Goal: Task Accomplishment & Management: Manage account settings

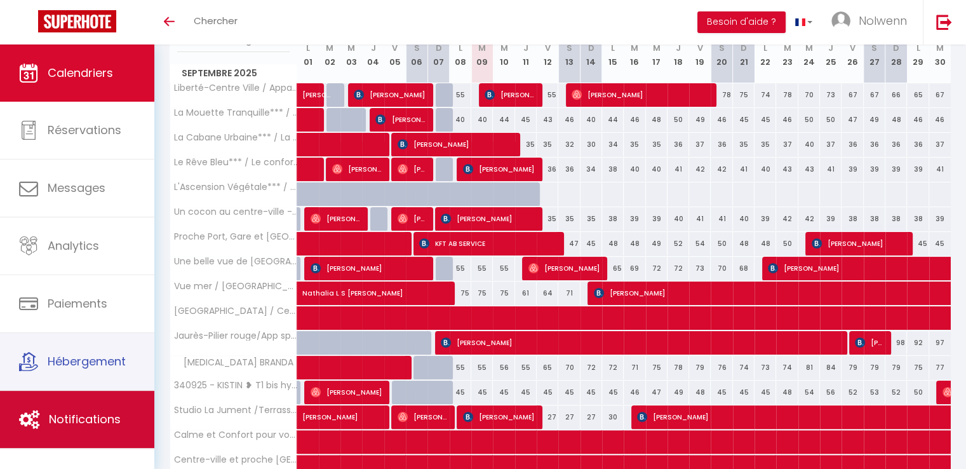
scroll to position [182, 0]
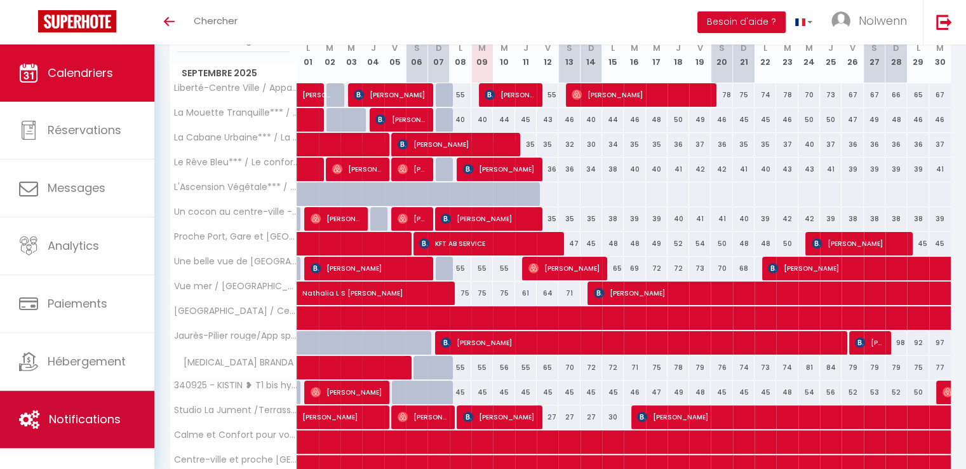
click at [86, 411] on span "Notifications" at bounding box center [85, 419] width 72 height 16
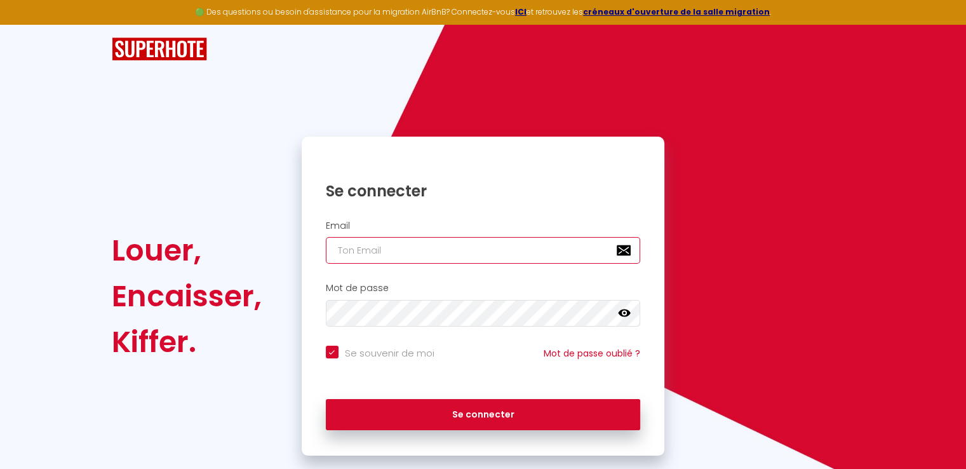
type input "[EMAIL_ADDRESS][DOMAIN_NAME]"
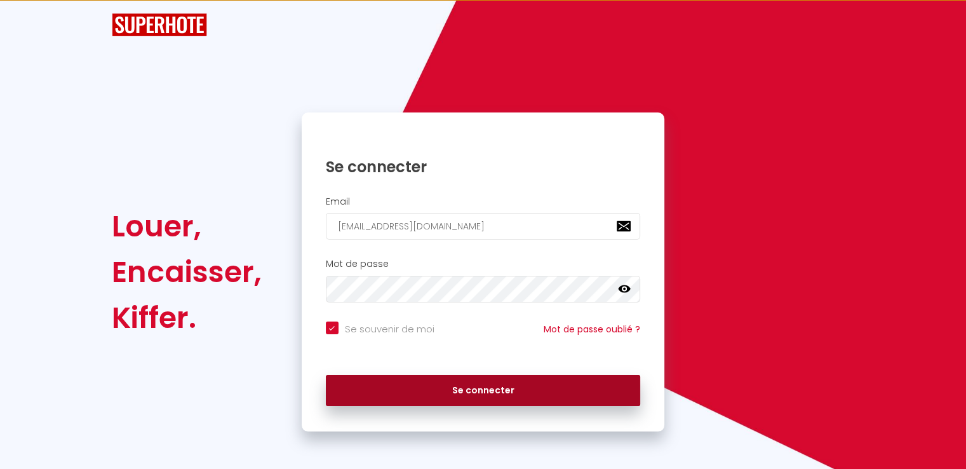
click at [398, 395] on button "Se connecter" at bounding box center [483, 391] width 315 height 32
checkbox input "true"
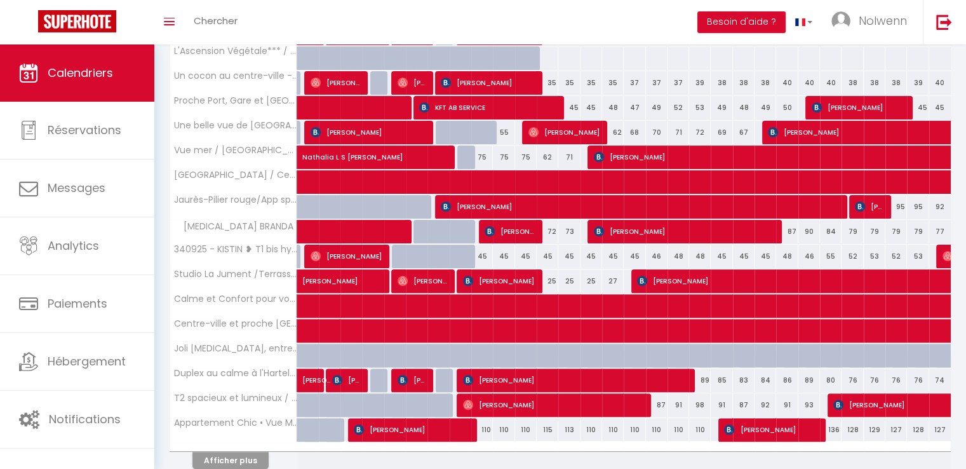
scroll to position [340, 0]
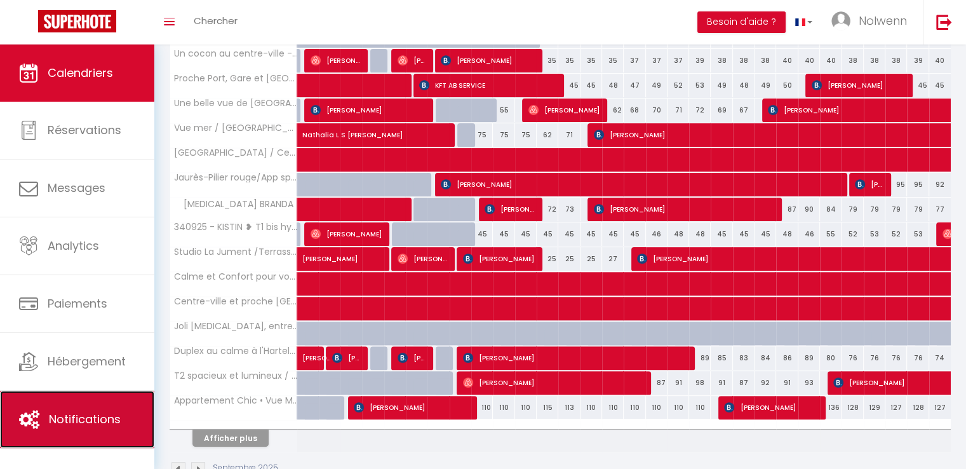
click at [89, 415] on span "Notifications" at bounding box center [85, 419] width 72 height 16
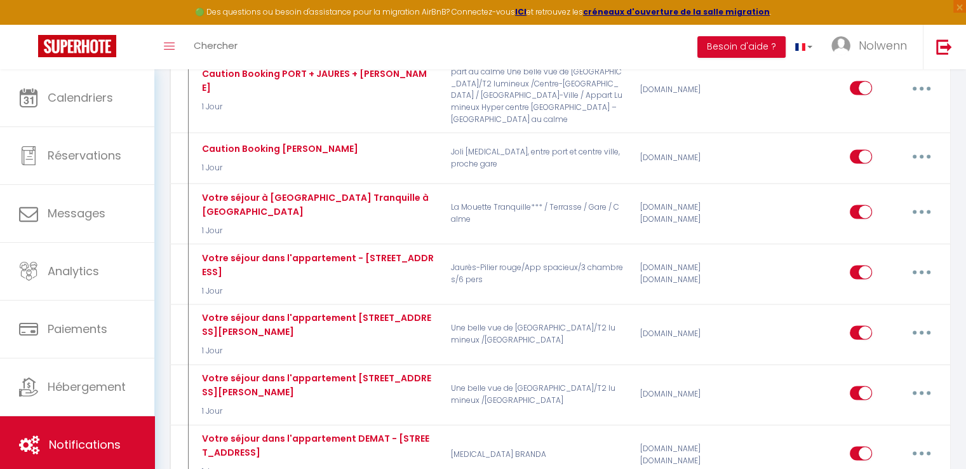
scroll to position [2053, 0]
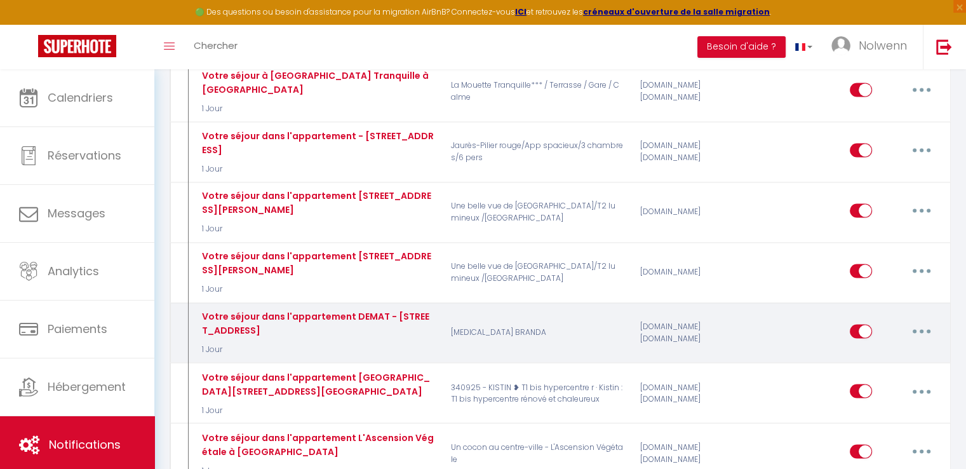
click at [926, 321] on button "button" at bounding box center [922, 331] width 36 height 20
click at [863, 349] on link "Editer" at bounding box center [889, 360] width 94 height 22
type input "Votre séjour dans l'appartement DEMAT - [STREET_ADDRESS]"
select select "1 Jour"
select select "if_booking_is_paid"
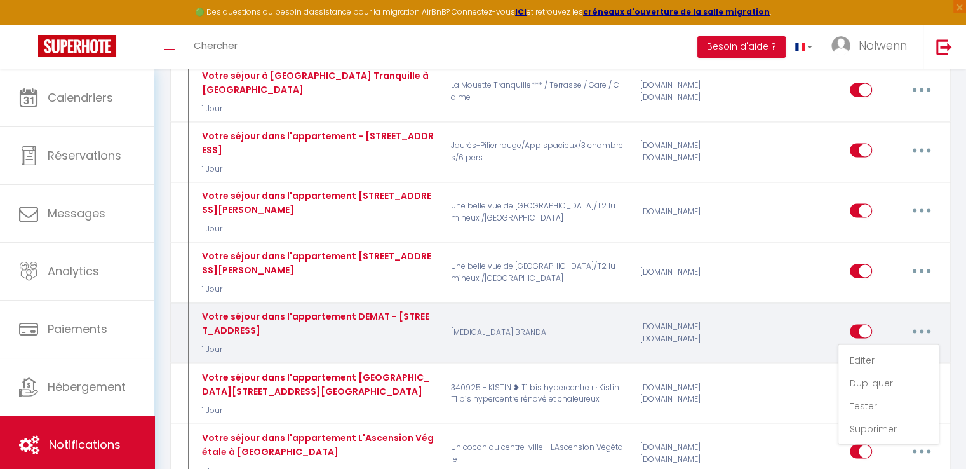
checkbox input "true"
checkbox input "false"
radio input "true"
type input "Votre séjour dans l'appartement DEMAT - [STREET_ADDRESS]"
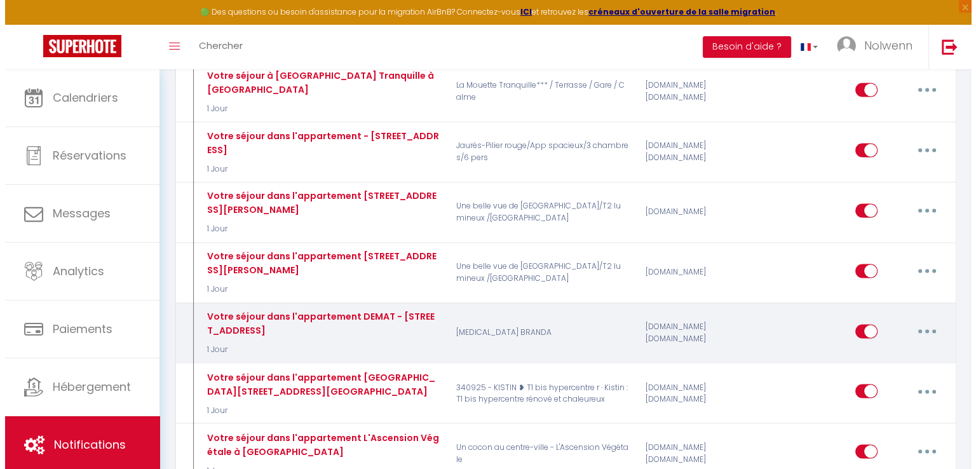
scroll to position [2042, 0]
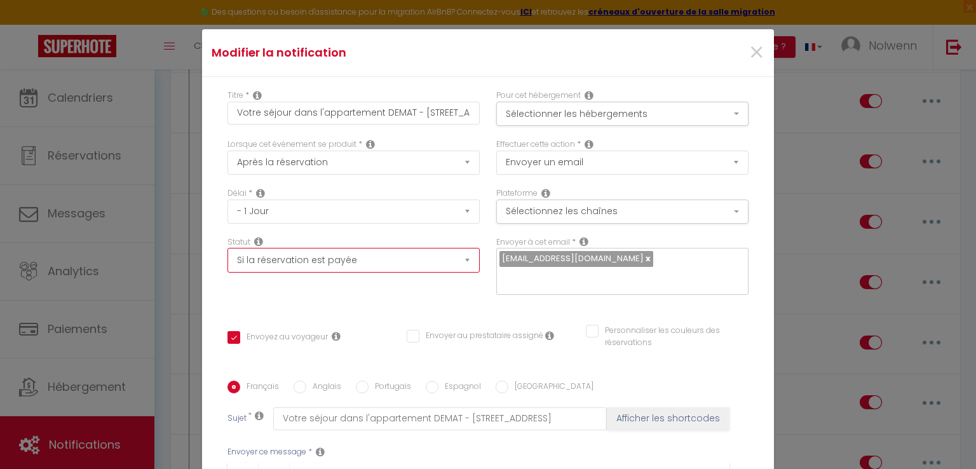
click at [305, 259] on select "Aucun Si la réservation est payée Si réservation non payée Si la caution a été …" at bounding box center [353, 260] width 252 height 24
select select "if_deposit_is_paid"
click at [227, 248] on select "Aucun Si la réservation est payée Si réservation non payée Si la caution a été …" at bounding box center [353, 260] width 252 height 24
checkbox input "true"
checkbox input "false"
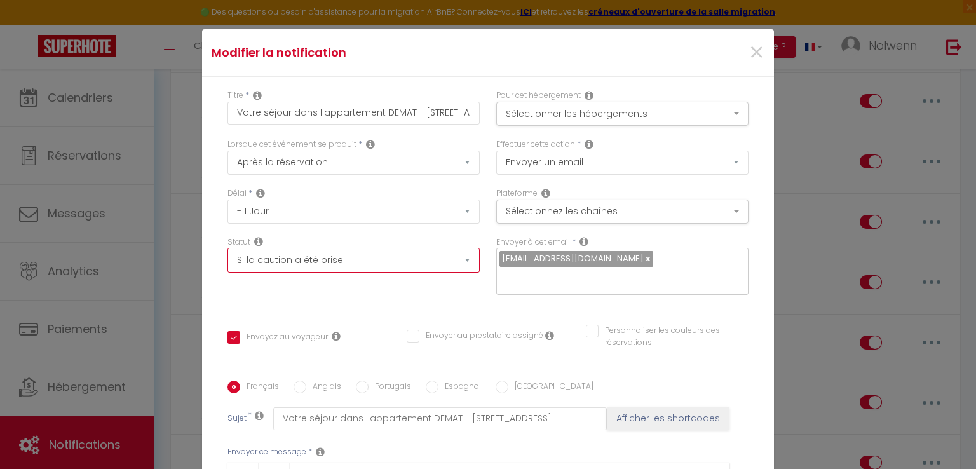
checkbox input "false"
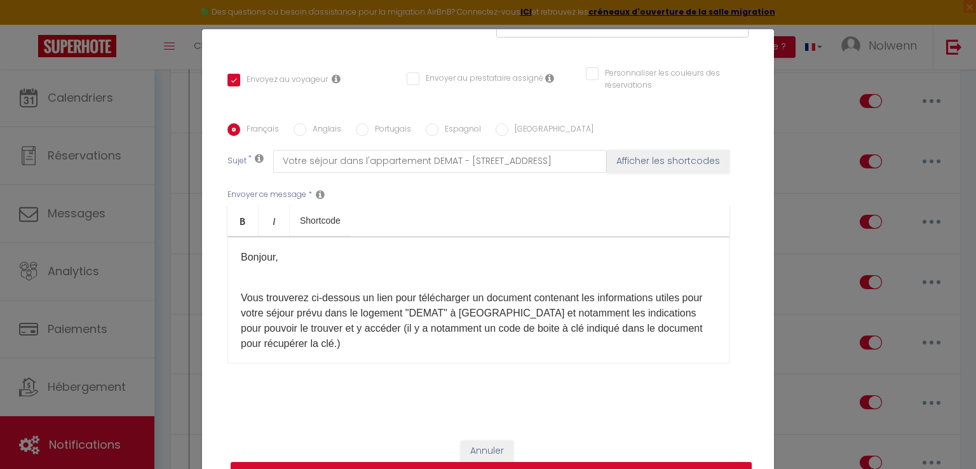
scroll to position [58, 0]
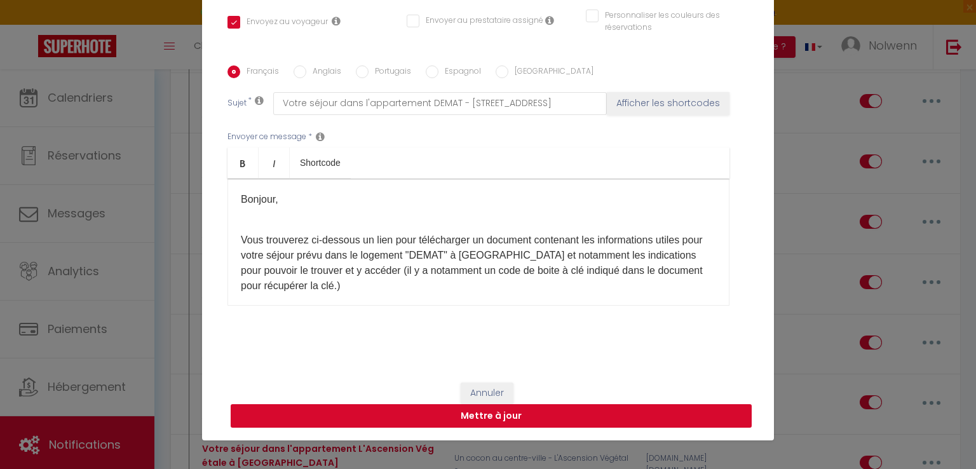
click at [422, 410] on button "Mettre à jour" at bounding box center [491, 416] width 521 height 24
checkbox input "true"
checkbox input "false"
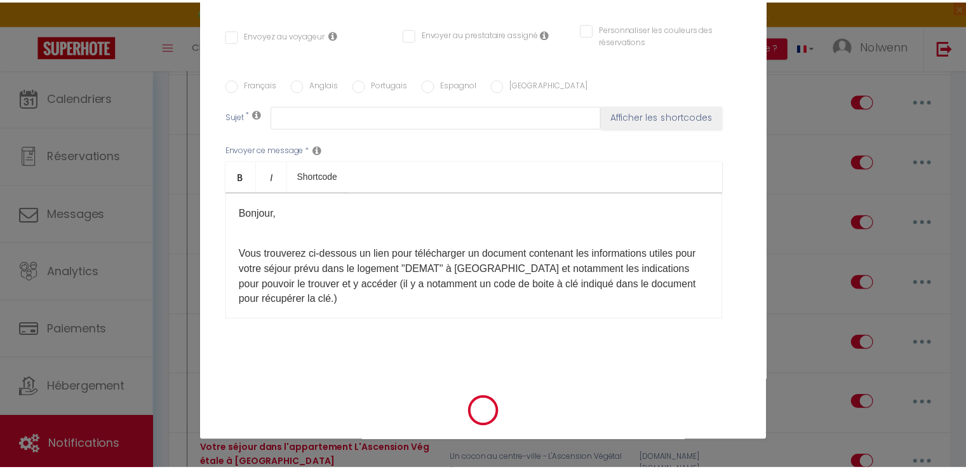
scroll to position [2053, 0]
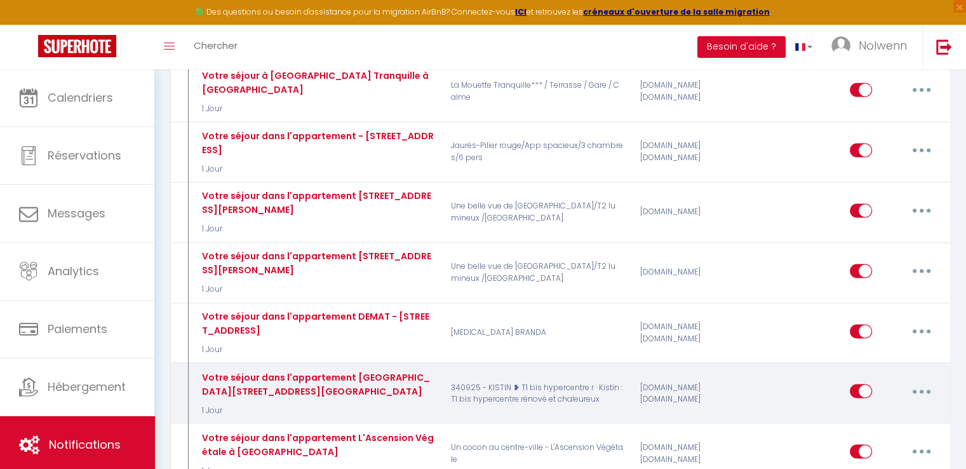
click at [915, 381] on button "button" at bounding box center [922, 391] width 36 height 20
drag, startPoint x: 868, startPoint y: 245, endPoint x: 874, endPoint y: 253, distance: 10.0
drag, startPoint x: 874, startPoint y: 253, endPoint x: 864, endPoint y: 250, distance: 10.6
click at [864, 409] on link "Editer" at bounding box center [889, 420] width 94 height 22
type input "Votre séjour dans l'appartement [GEOGRAPHIC_DATA][STREET_ADDRESS][GEOGRAPHIC_DA…"
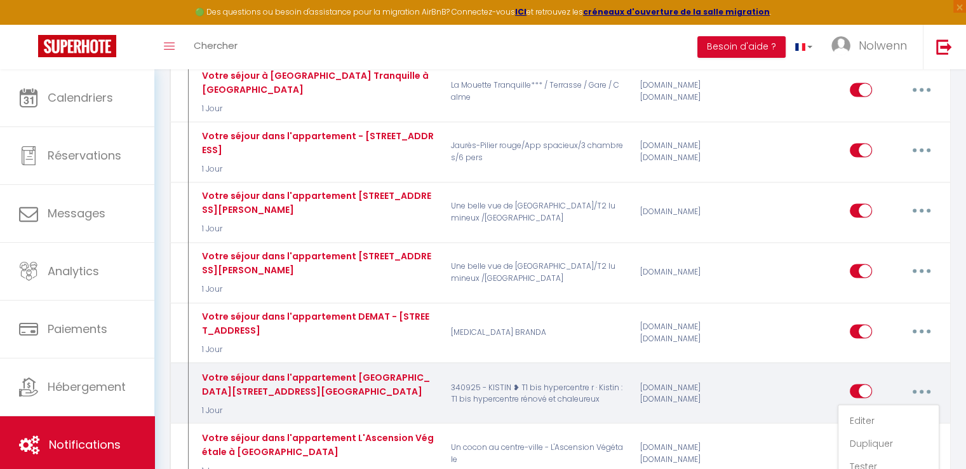
select select "1 Jour"
select select "if_booking_is_paid"
checkbox input "true"
checkbox input "false"
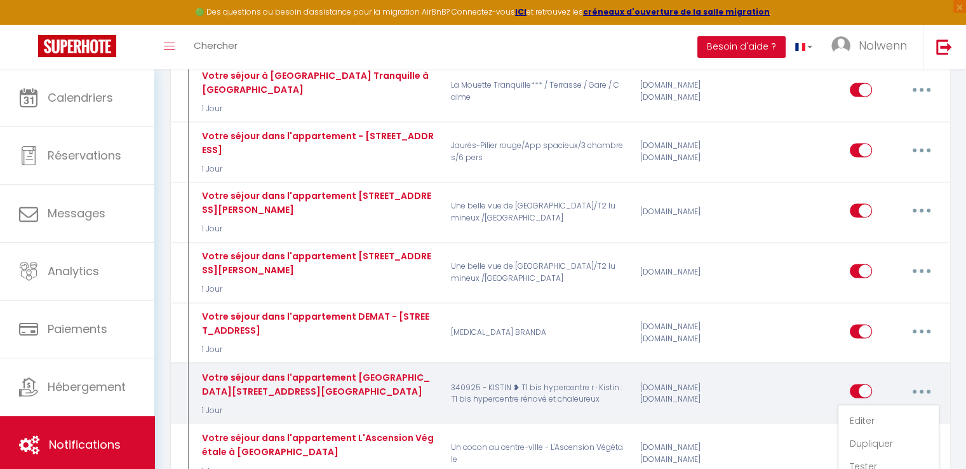
radio input "true"
type input "Votre séjour dans l'appartement [GEOGRAPHIC_DATA][STREET_ADDRESS][GEOGRAPHIC_DA…"
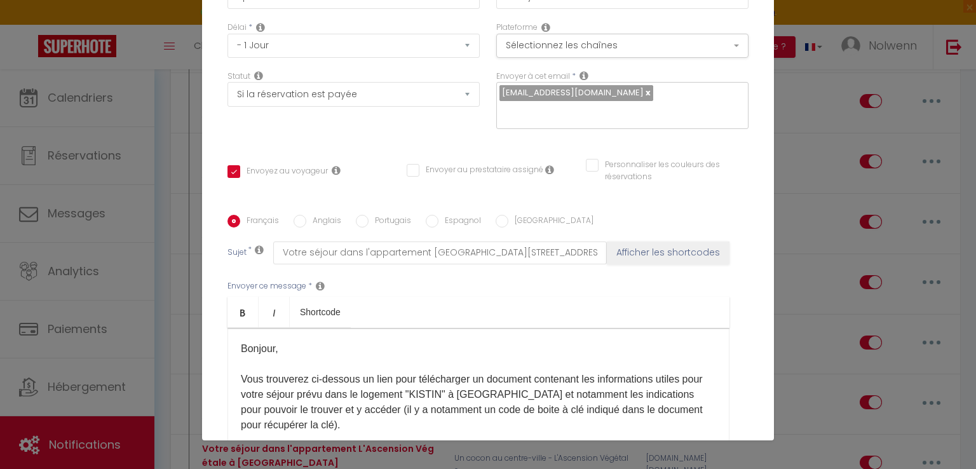
scroll to position [13, 0]
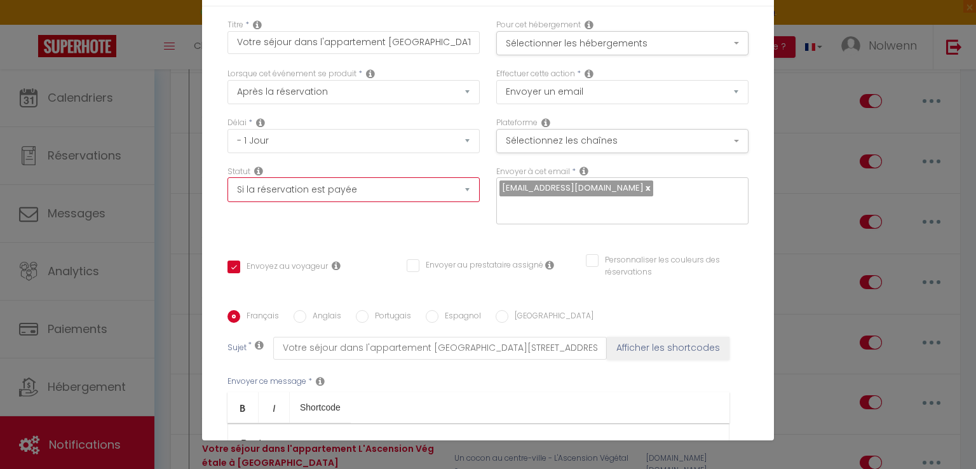
click at [339, 196] on select "Aucun Si la réservation est payée Si réservation non payée Si la caution a été …" at bounding box center [353, 189] width 252 height 24
select select "if_deposit_is_paid"
click at [227, 177] on select "Aucun Si la réservation est payée Si réservation non payée Si la caution a été …" at bounding box center [353, 189] width 252 height 24
checkbox input "true"
checkbox input "false"
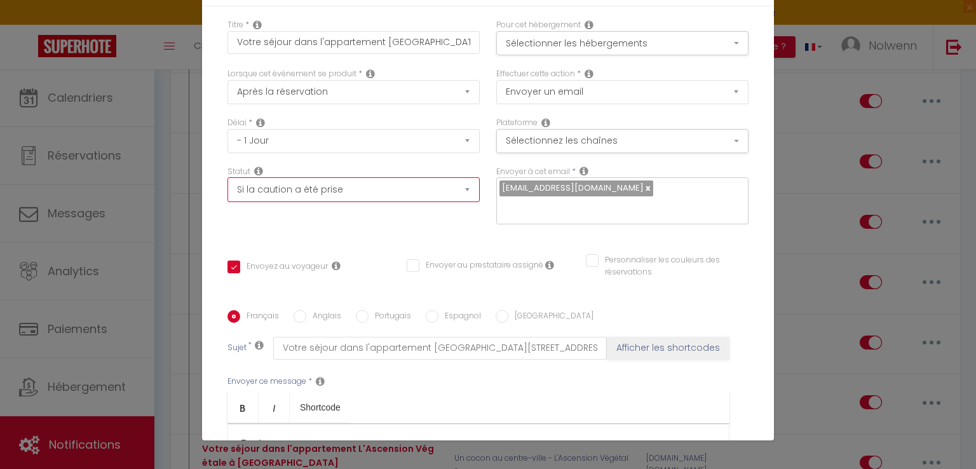
checkbox input "false"
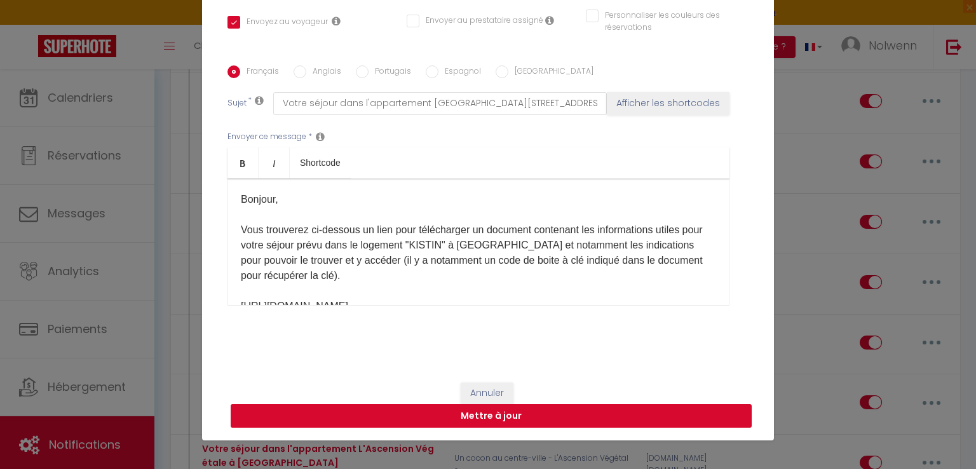
click at [457, 411] on button "Mettre à jour" at bounding box center [491, 416] width 521 height 24
checkbox input "true"
checkbox input "false"
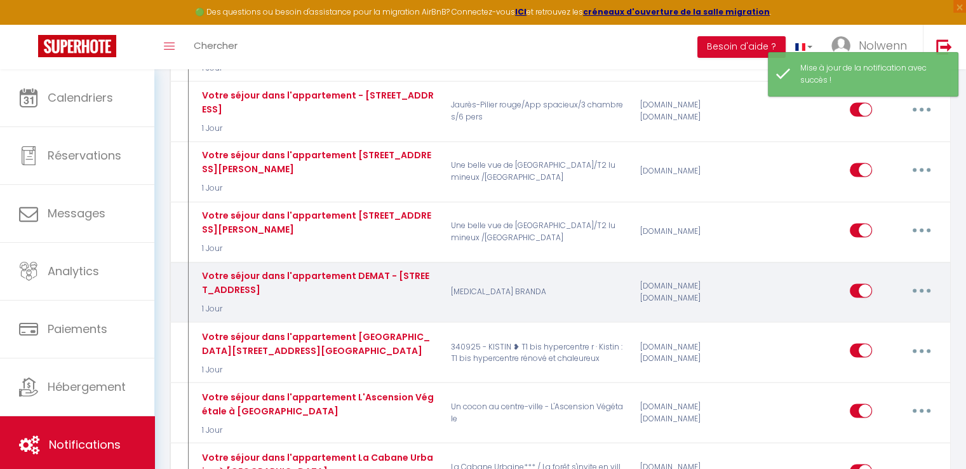
scroll to position [2134, 0]
